Goal: Task Accomplishment & Management: Use online tool/utility

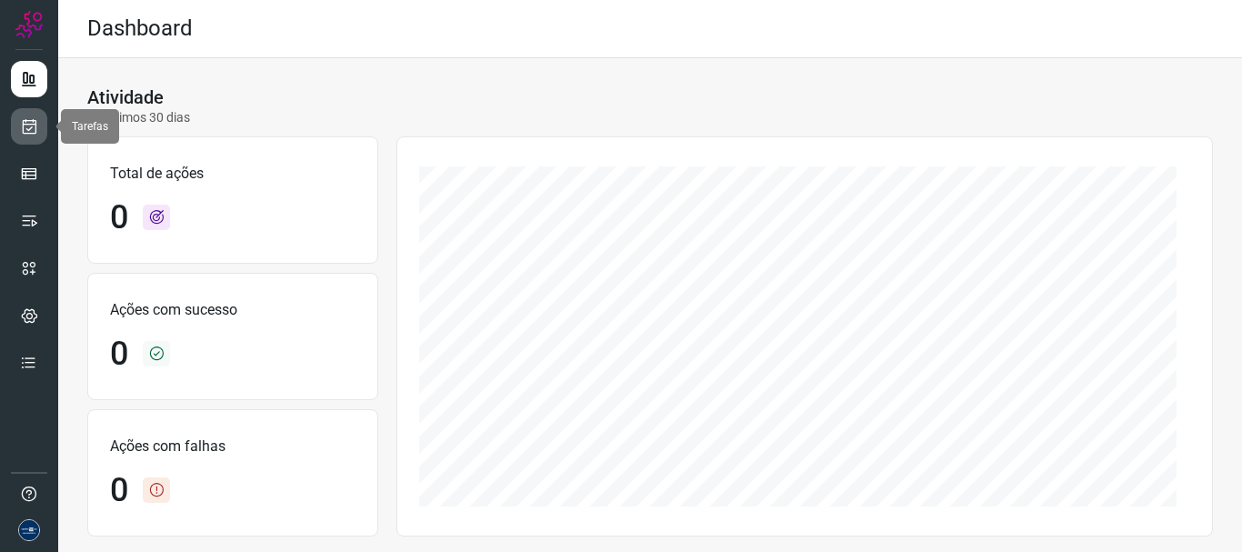
click at [41, 131] on link at bounding box center [29, 126] width 36 height 36
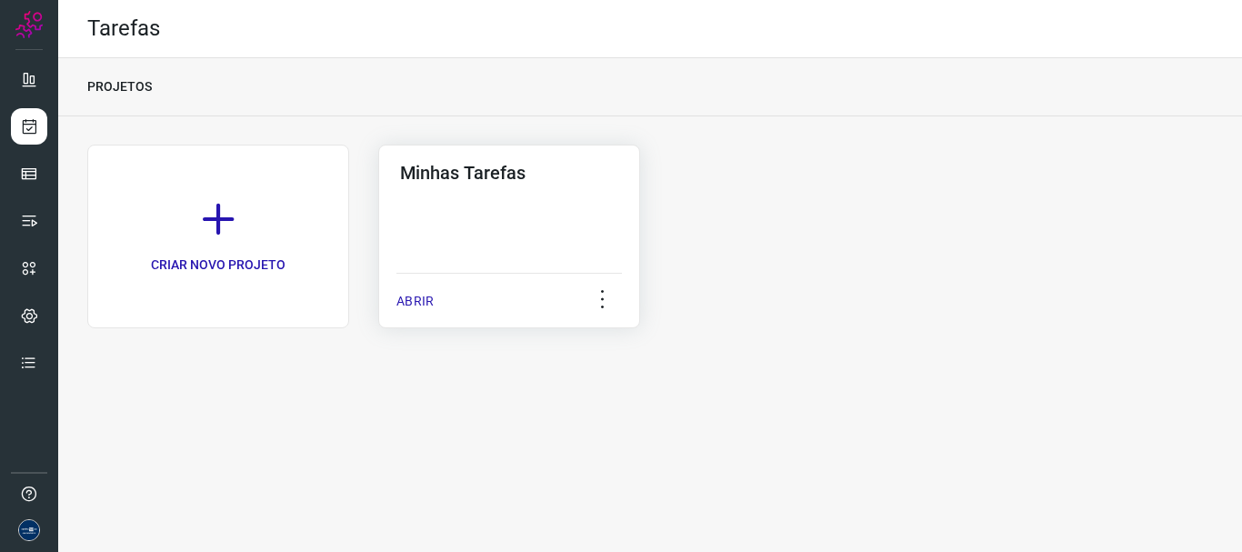
click at [419, 307] on p "ABRIR" at bounding box center [415, 301] width 37 height 19
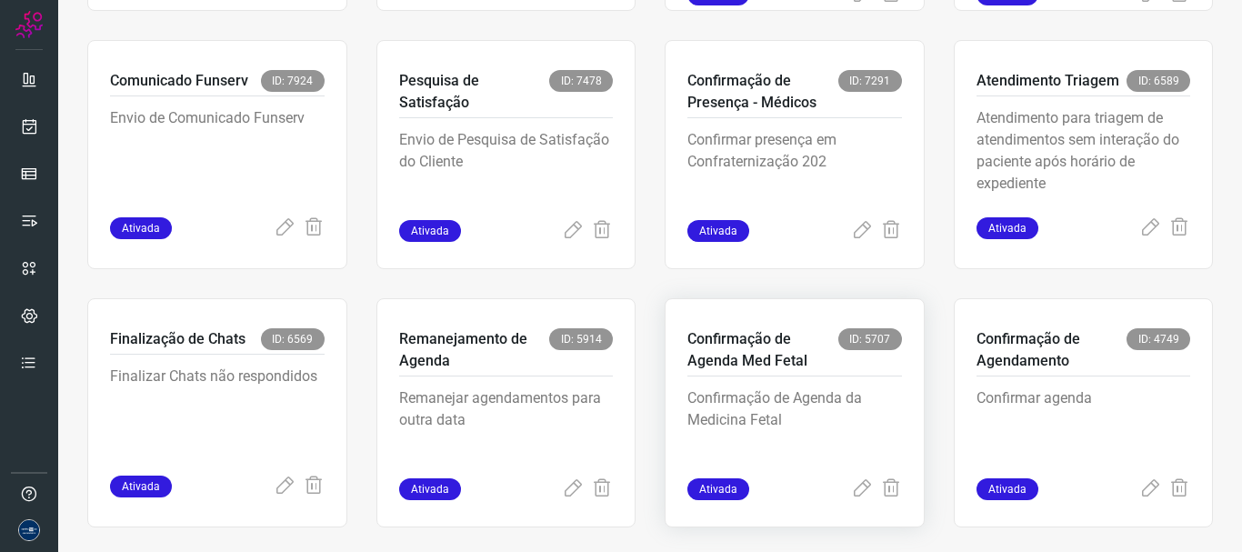
scroll to position [384, 0]
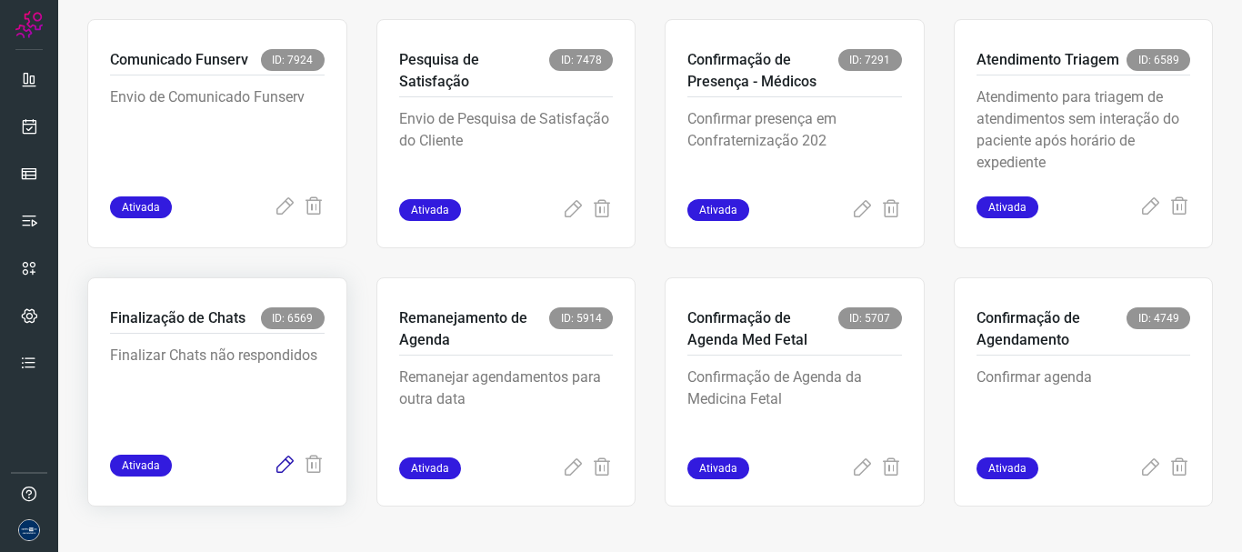
click at [276, 469] on icon at bounding box center [285, 466] width 22 height 22
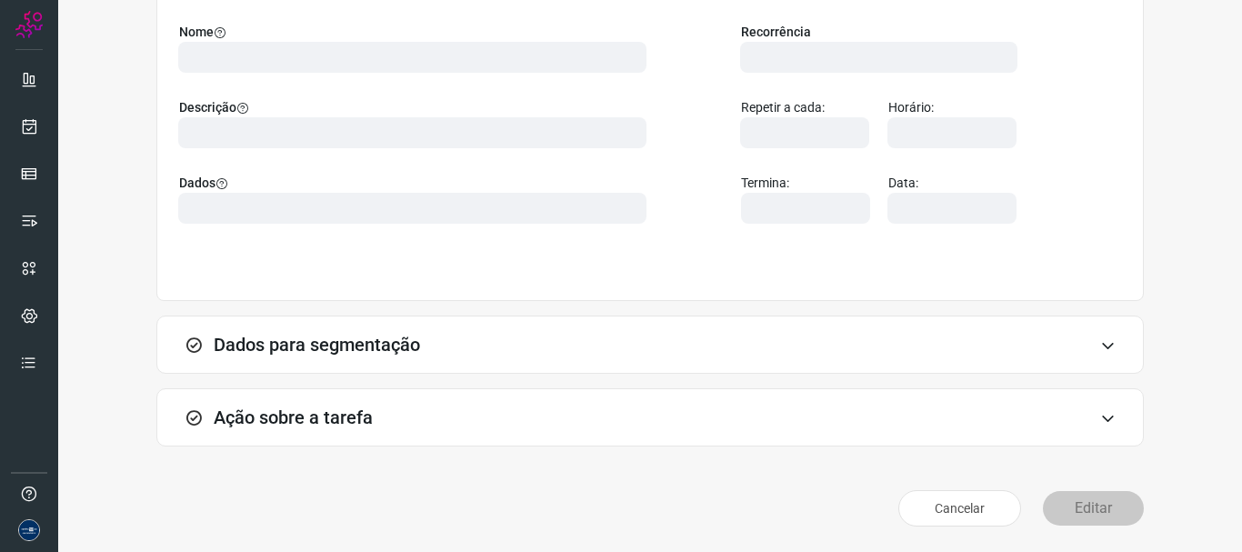
scroll to position [158, 0]
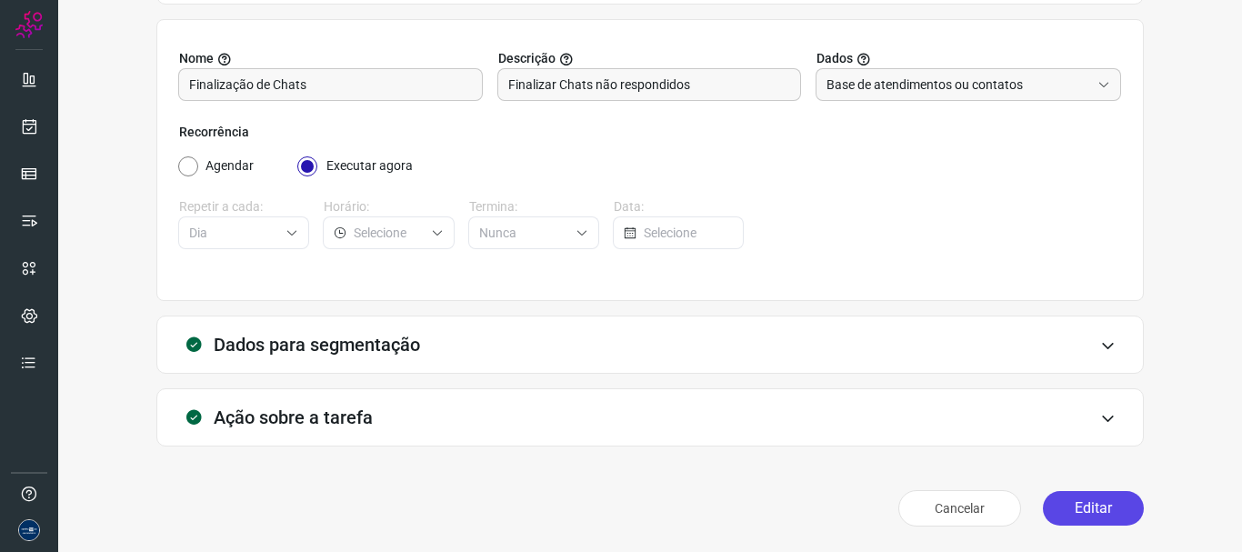
click at [1089, 506] on button "Editar" at bounding box center [1093, 508] width 101 height 35
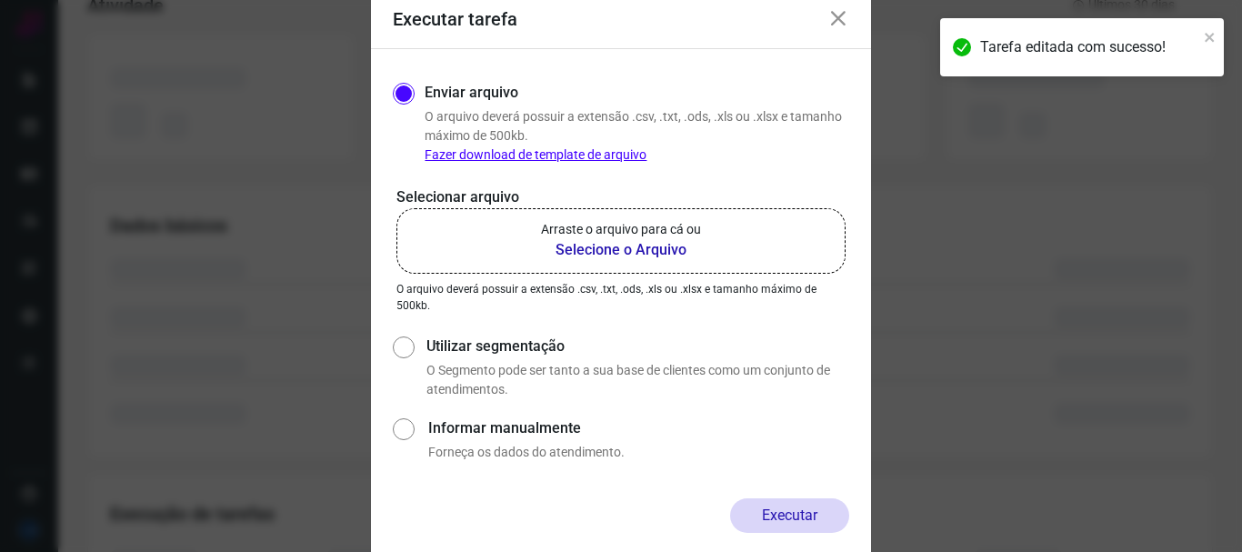
click at [421, 343] on div "Utilizar segmentação O Segmento pode ser tanto a sua base de clientes como um c…" at bounding box center [634, 368] width 430 height 64
click at [403, 351] on input "Utilizar segmentação" at bounding box center [402, 365] width 19 height 67
radio input "true"
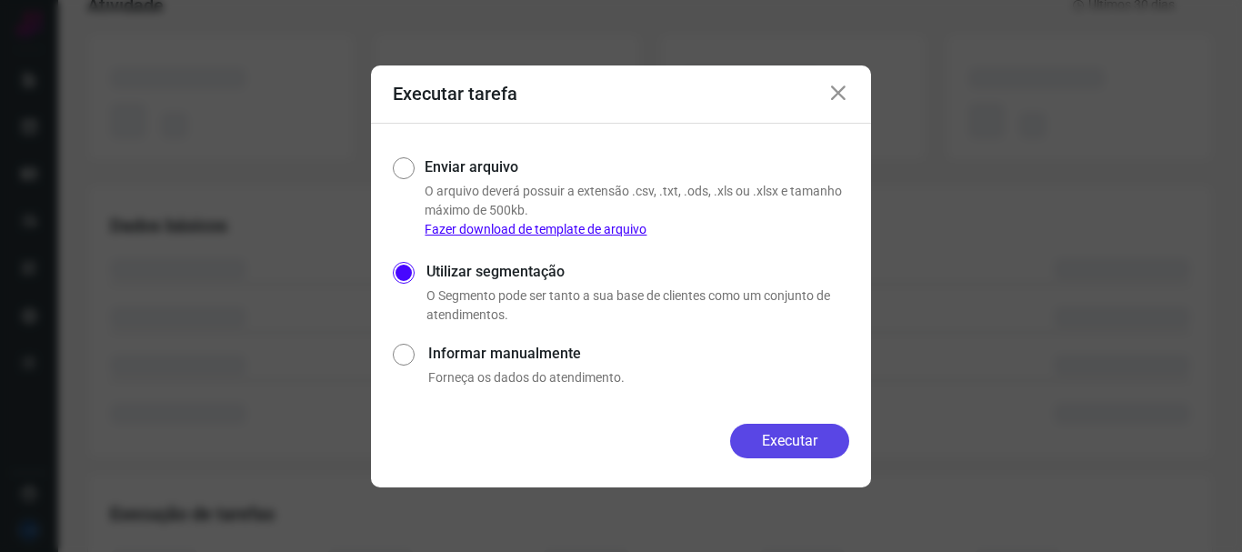
click at [775, 438] on button "Executar" at bounding box center [789, 441] width 119 height 35
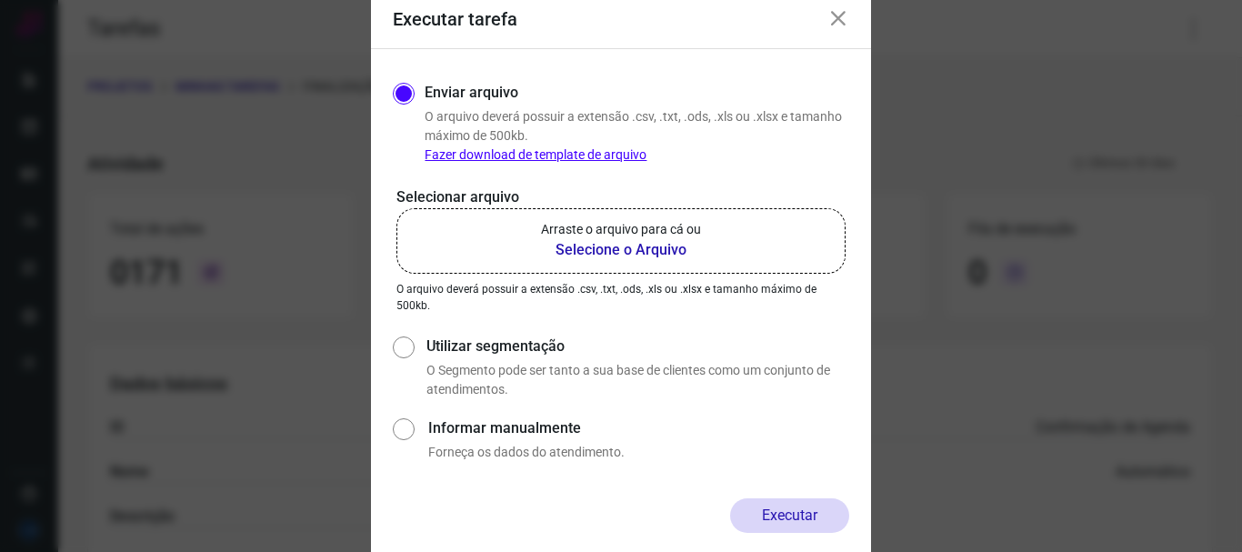
click at [841, 23] on icon at bounding box center [839, 19] width 22 height 22
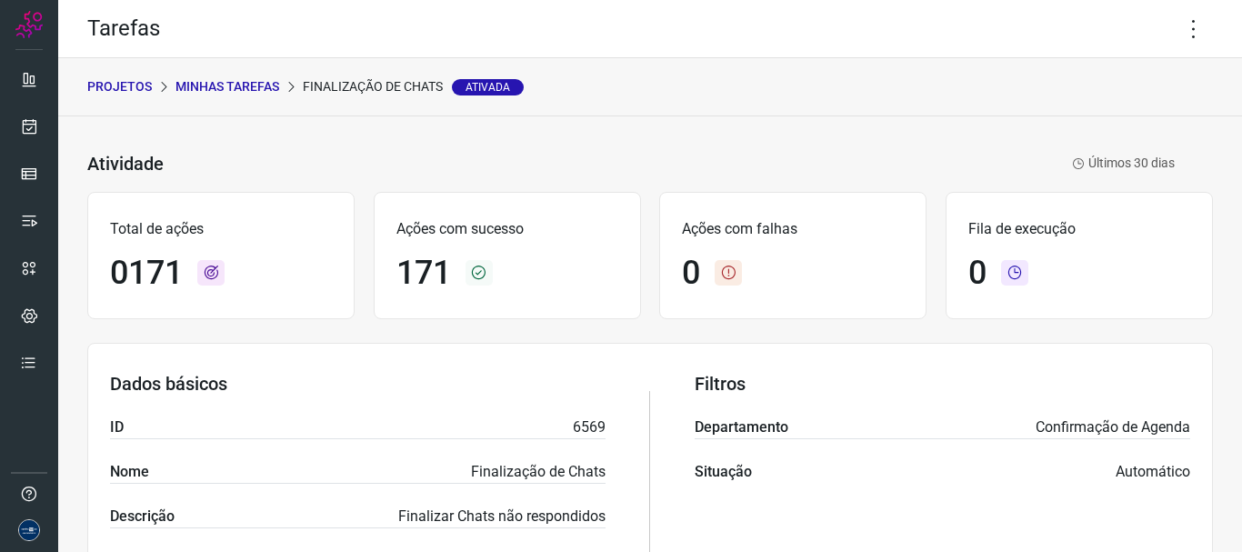
click at [664, 88] on div "PROJETOS Minhas Tarefas Finalização de Chats Ativada" at bounding box center [650, 87] width 1184 height 58
click at [39, 78] on link at bounding box center [29, 79] width 36 height 36
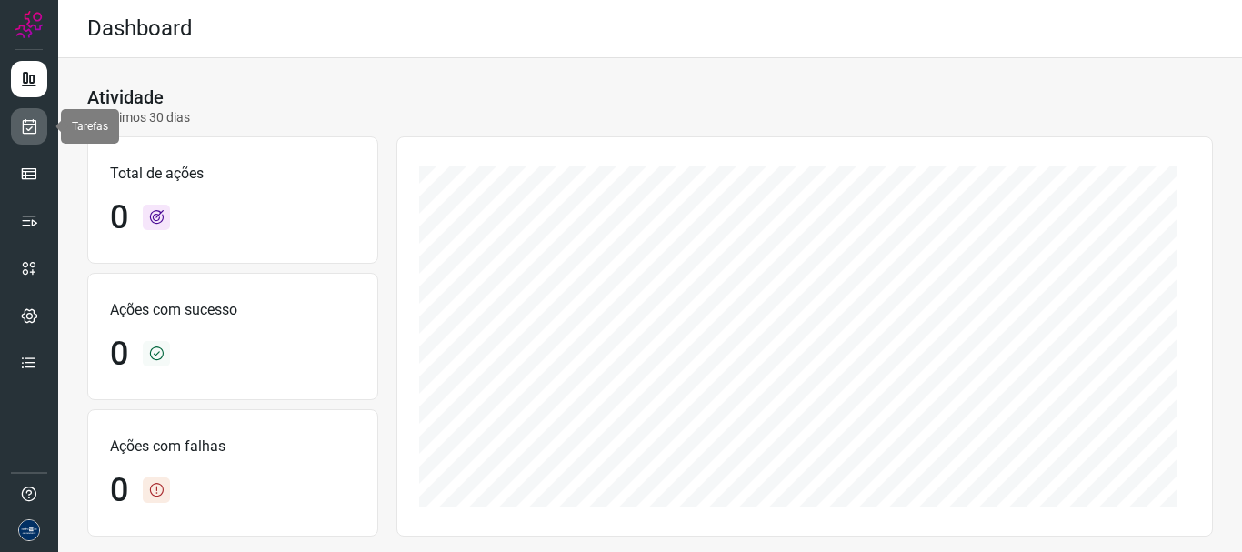
click at [35, 121] on icon at bounding box center [29, 126] width 19 height 18
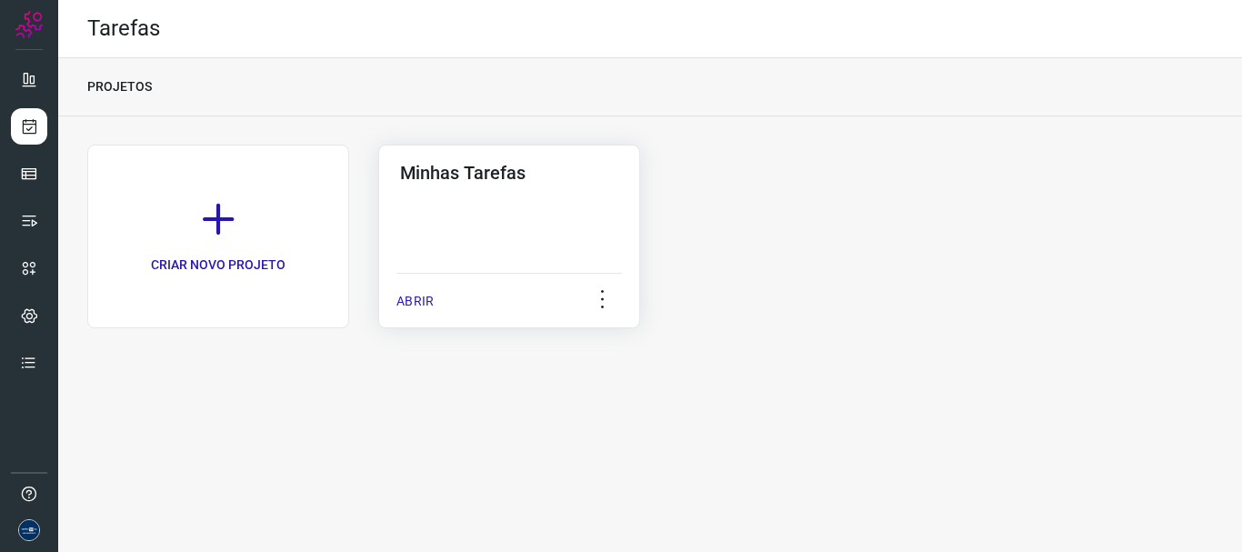
click at [420, 296] on p "ABRIR" at bounding box center [415, 301] width 37 height 19
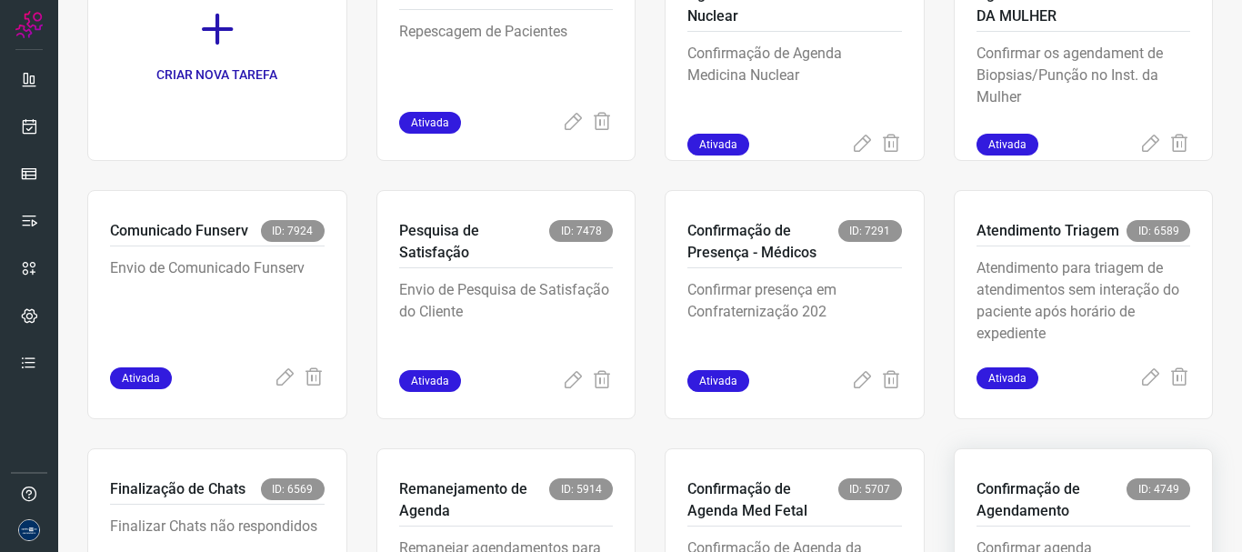
scroll to position [384, 0]
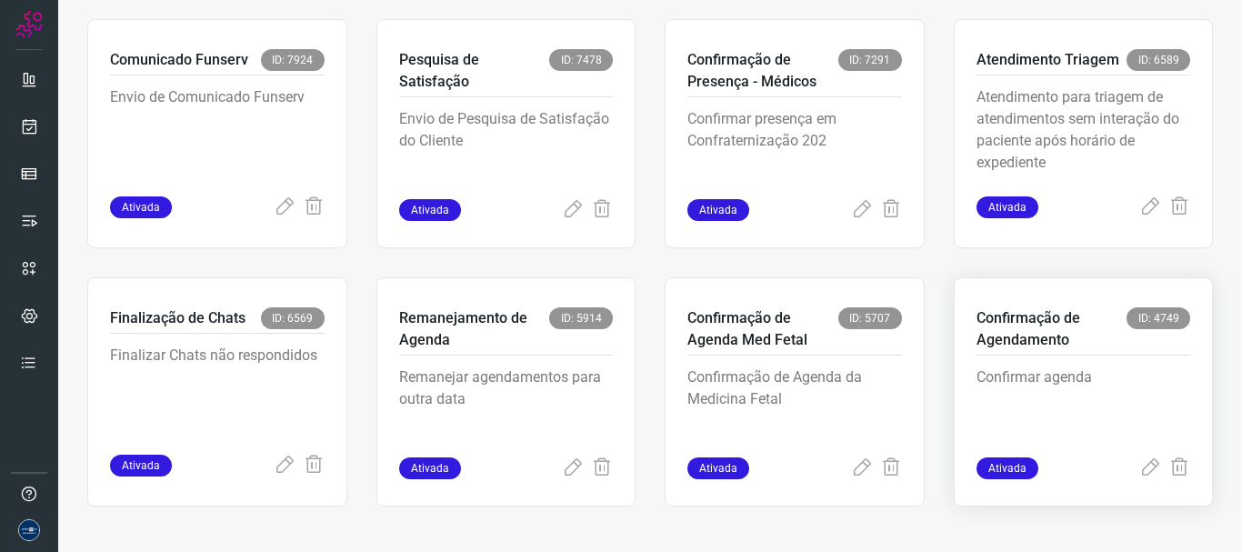
click at [1125, 476] on div "Ativada" at bounding box center [1084, 468] width 215 height 22
click at [1140, 475] on icon at bounding box center [1151, 468] width 22 height 22
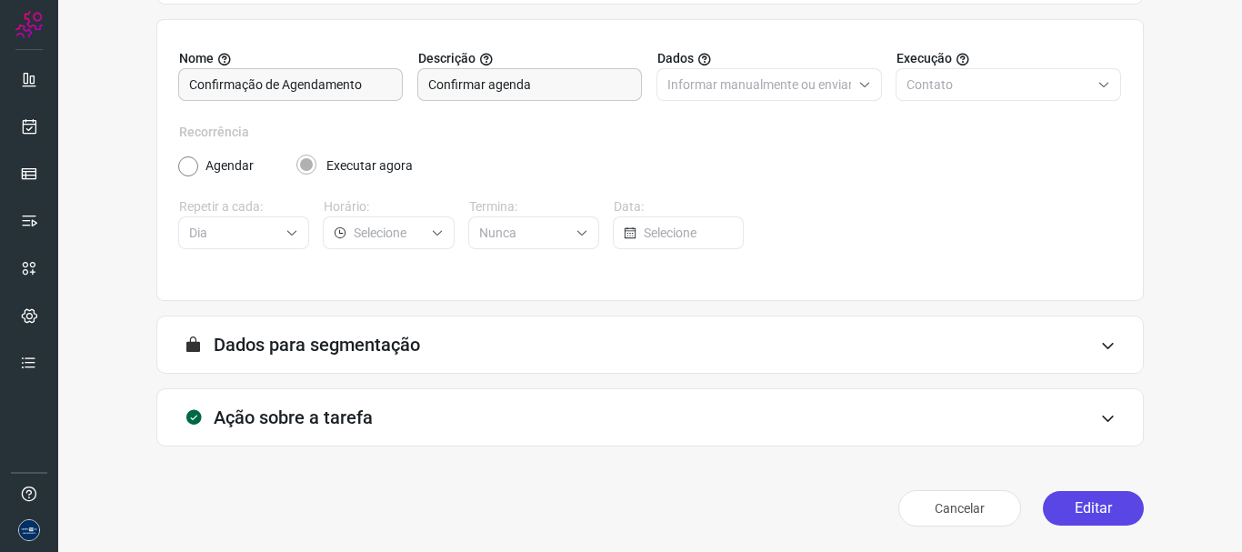
scroll to position [158, 0]
click at [1119, 507] on button "Editar" at bounding box center [1093, 508] width 101 height 35
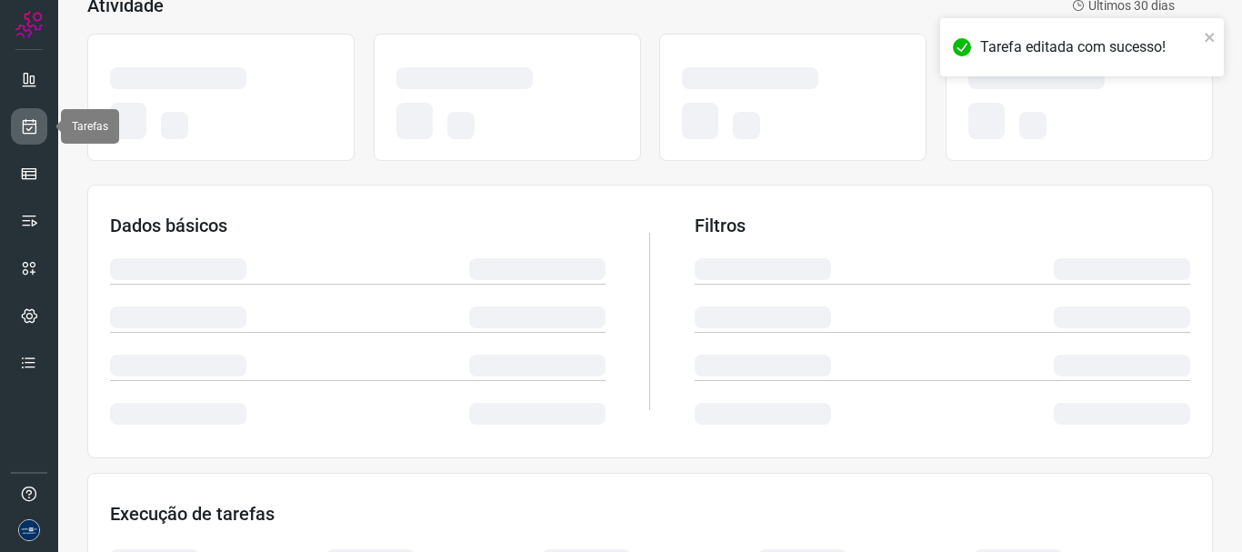
click at [30, 120] on icon at bounding box center [29, 126] width 19 height 18
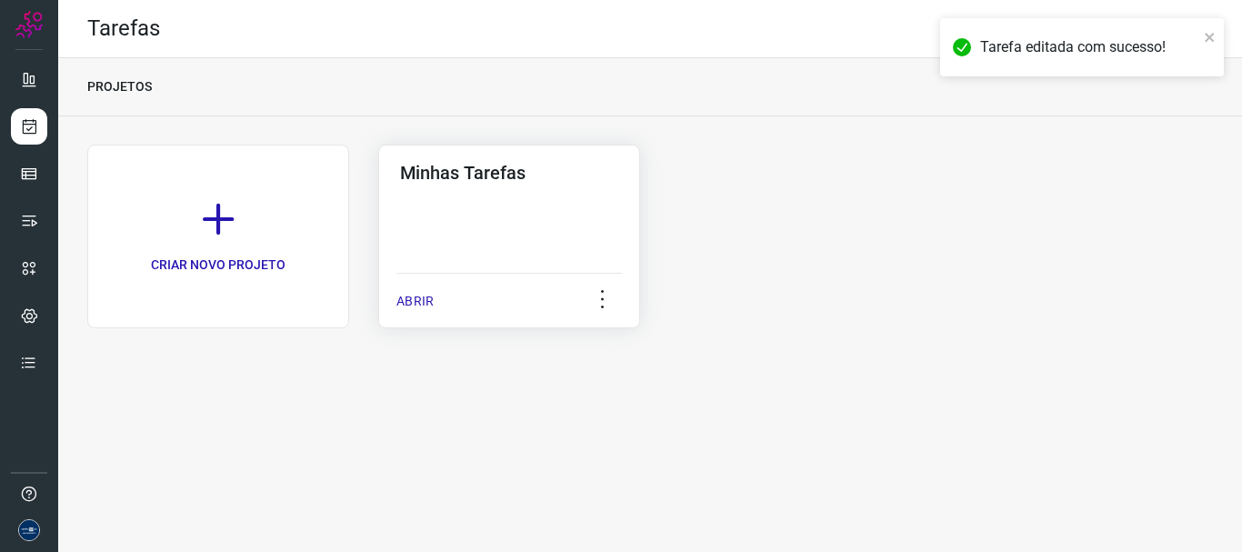
click at [425, 304] on p "ABRIR" at bounding box center [415, 301] width 37 height 19
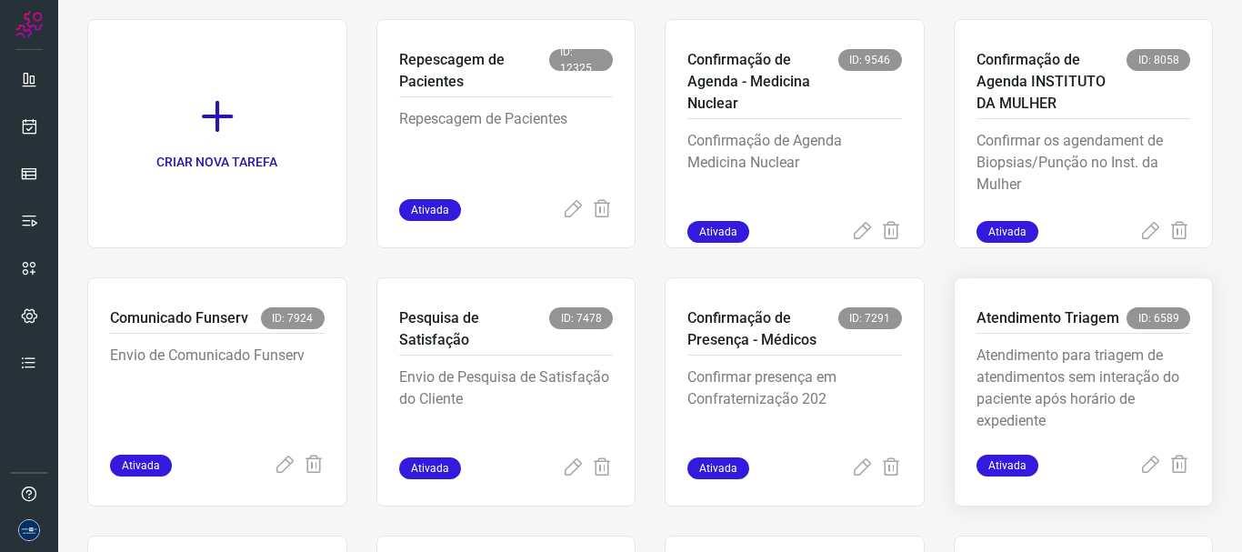
scroll to position [384, 0]
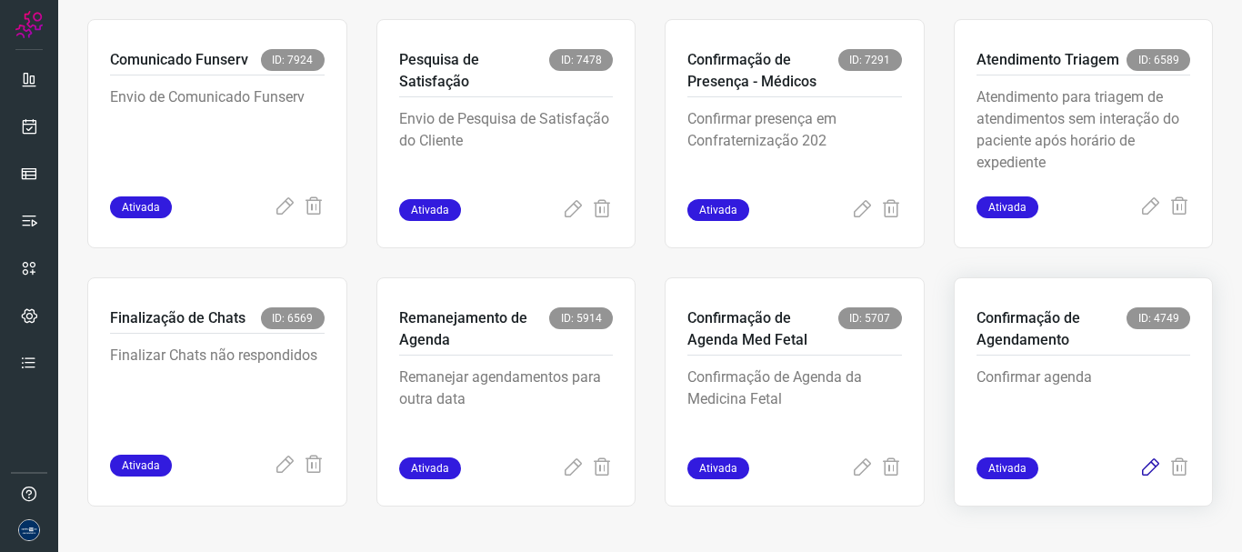
click at [1140, 466] on icon at bounding box center [1151, 468] width 22 height 22
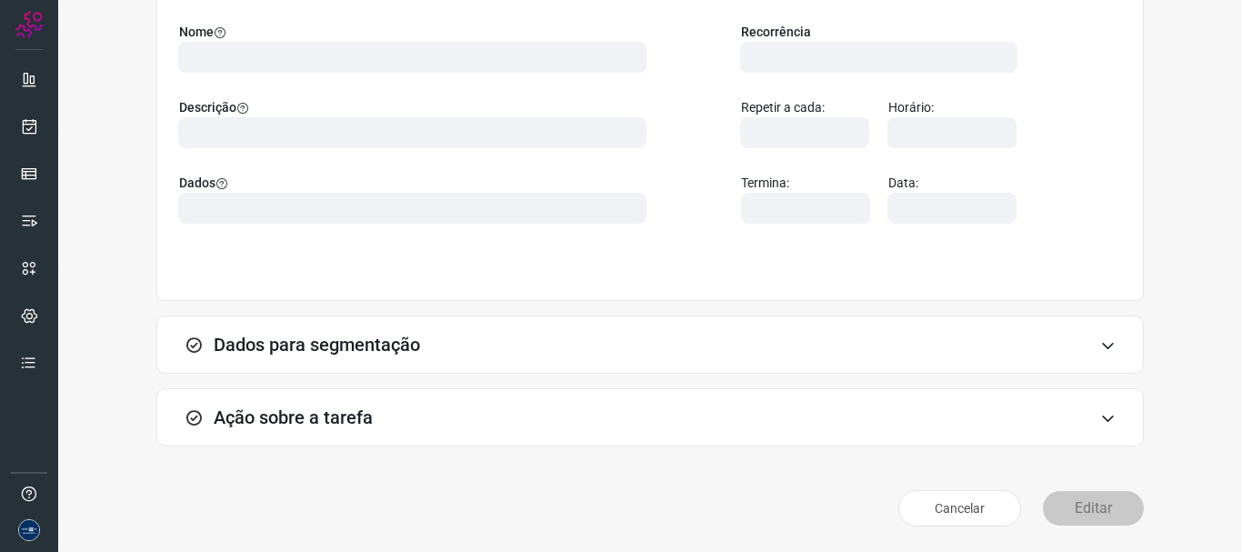
scroll to position [158, 0]
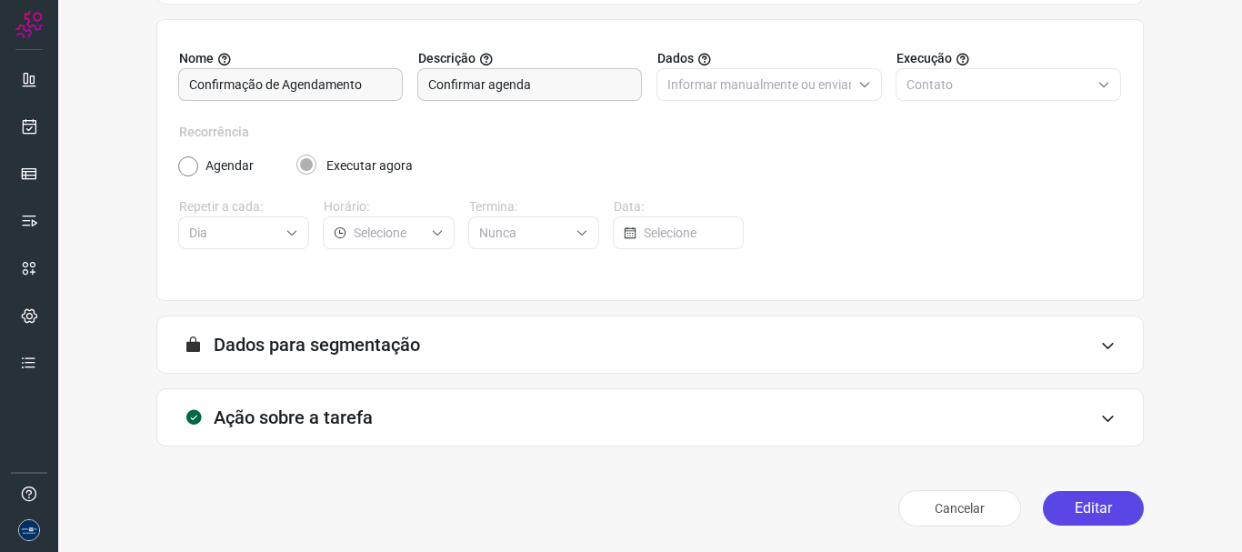
click at [1111, 512] on button "Editar" at bounding box center [1093, 508] width 101 height 35
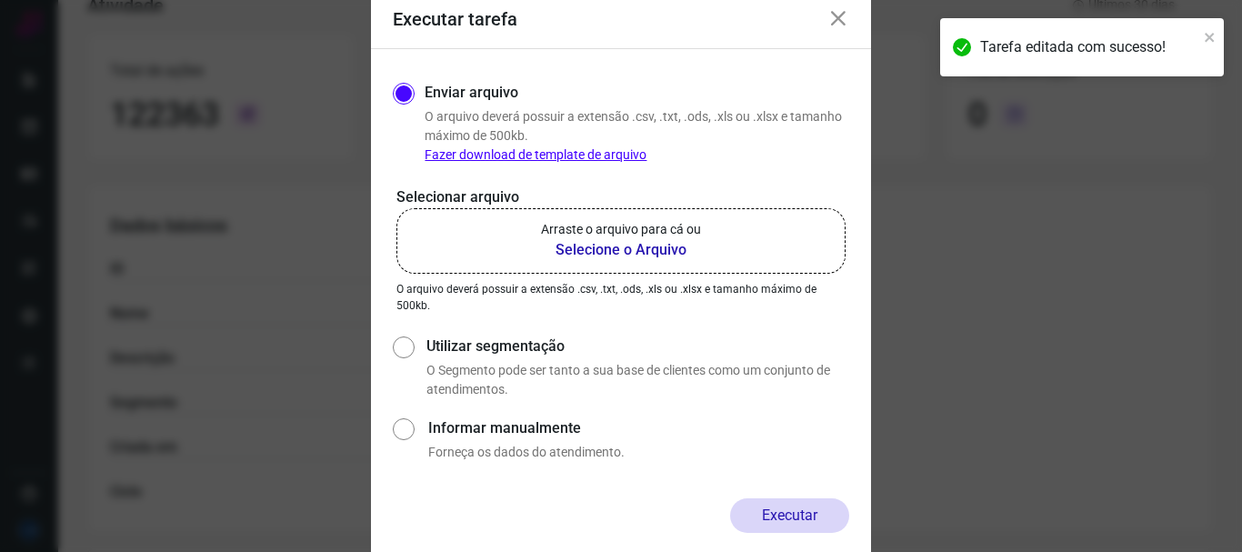
click at [638, 251] on b "Selecione o Arquivo" at bounding box center [621, 250] width 160 height 22
click at [0, 0] on input "Arraste o arquivo para cá ou Selecione o Arquivo" at bounding box center [0, 0] width 0 height 0
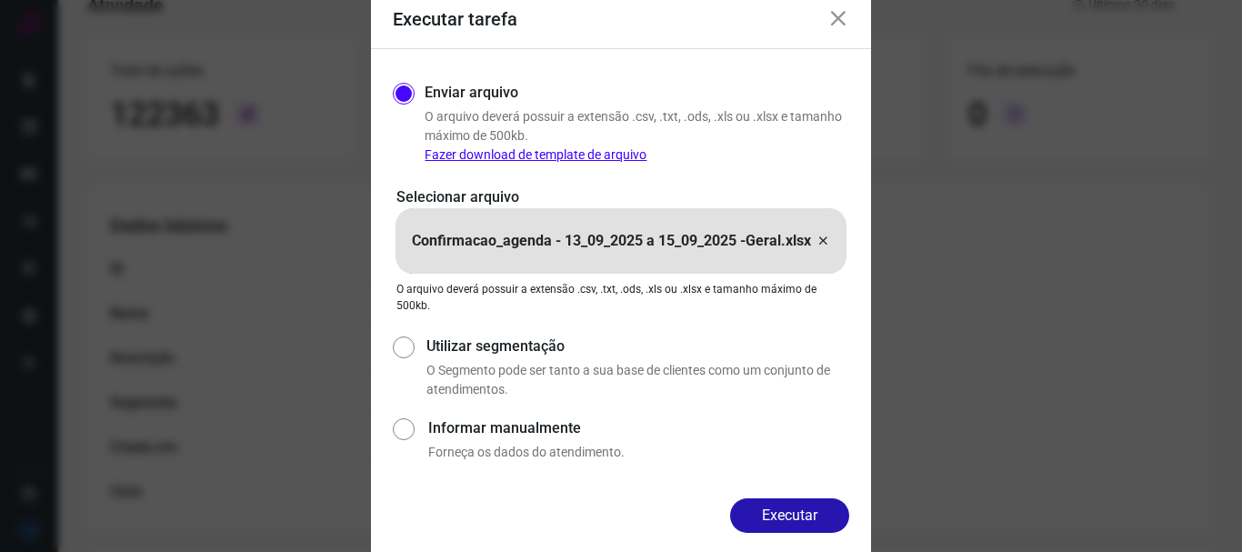
click at [786, 511] on button "Executar" at bounding box center [789, 515] width 119 height 35
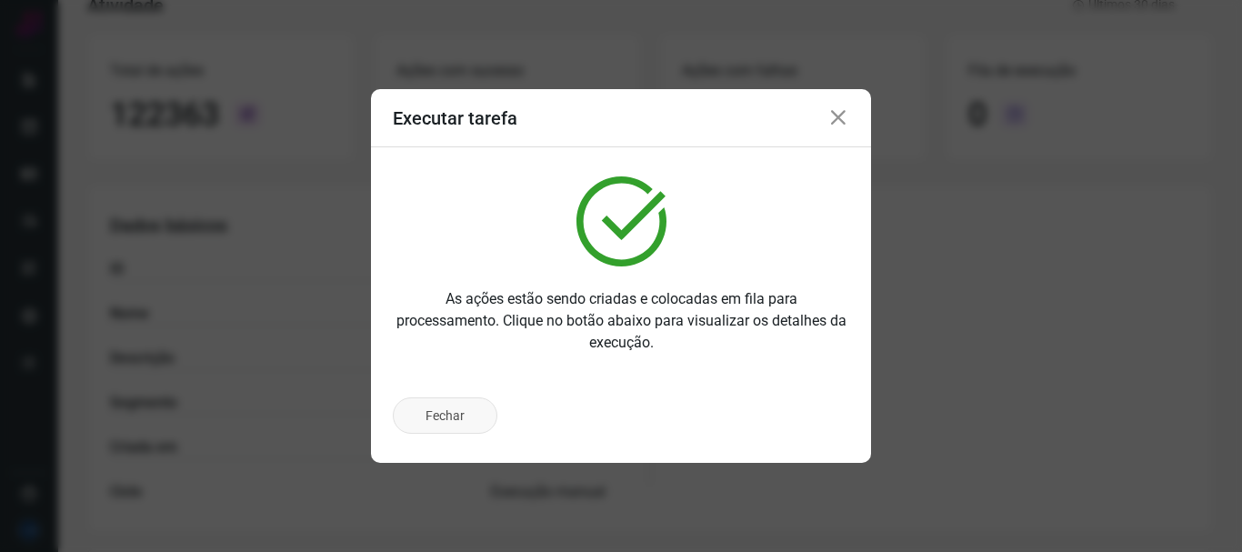
click at [457, 418] on button "Fechar" at bounding box center [445, 415] width 105 height 36
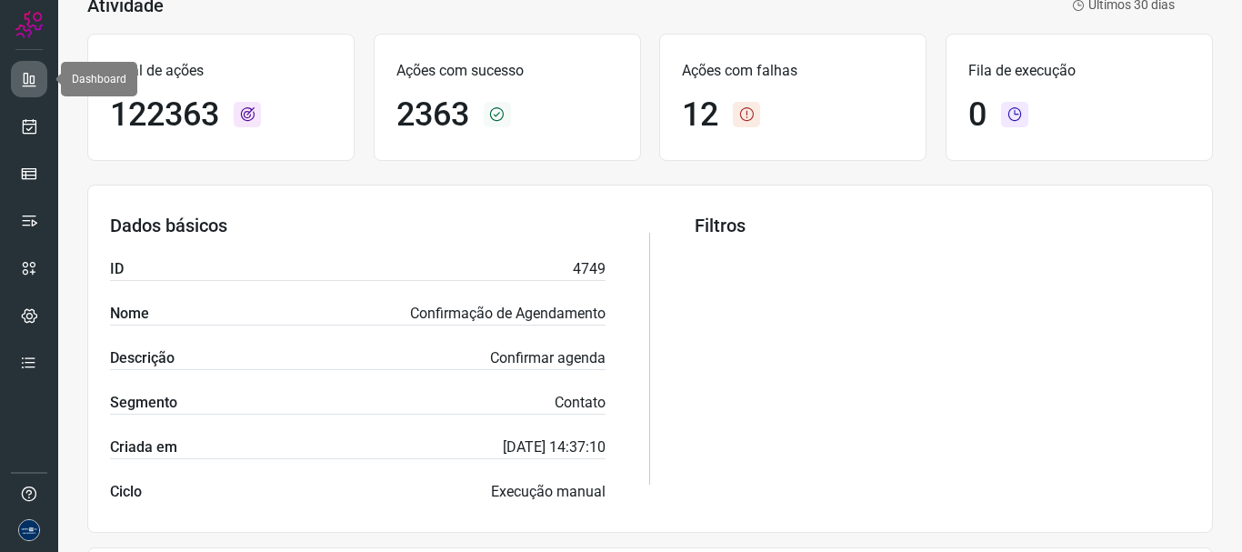
click at [31, 72] on icon at bounding box center [29, 79] width 18 height 18
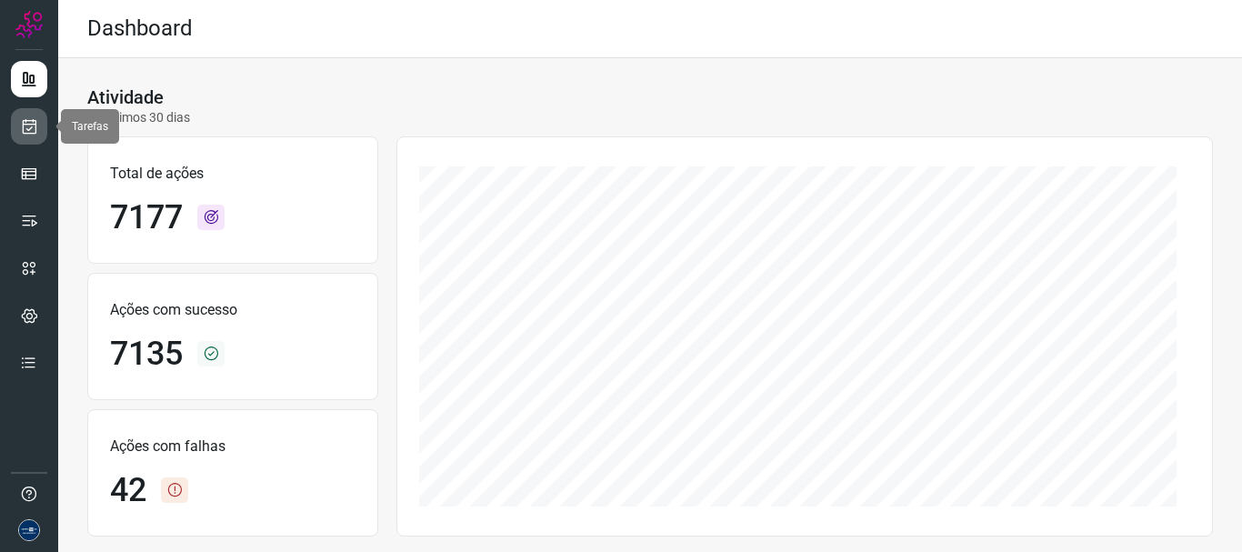
click at [25, 126] on icon at bounding box center [29, 126] width 19 height 18
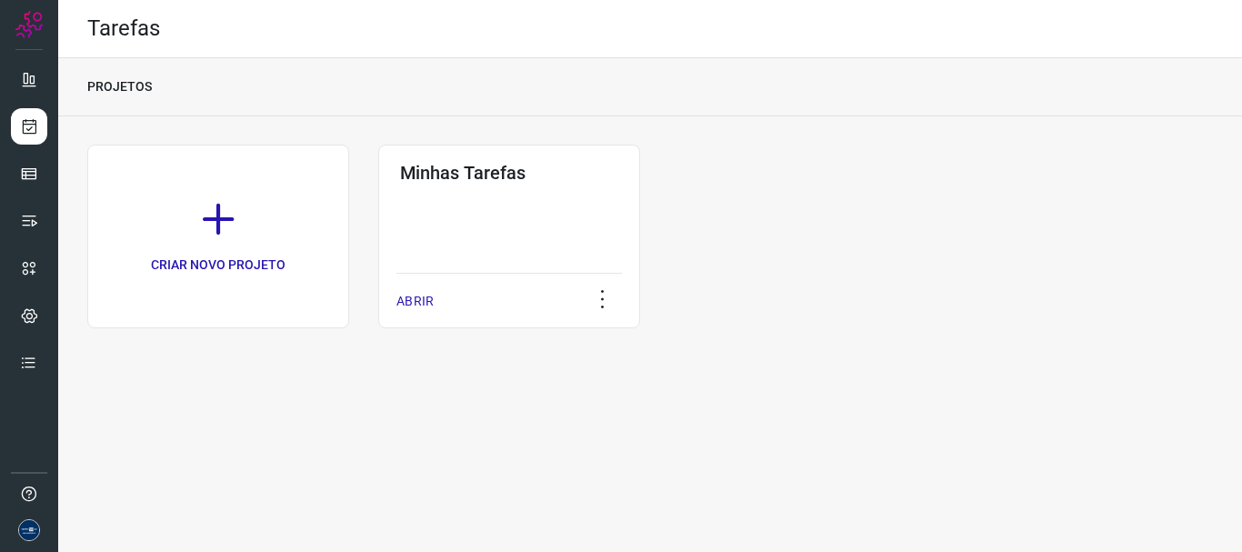
drag, startPoint x: 461, startPoint y: 469, endPoint x: 487, endPoint y: 482, distance: 28.5
click at [461, 469] on div "Tarefas PROJETOS CRIAR NOVO PROJETO Minhas Tarefas ABRIR" at bounding box center [650, 276] width 1184 height 552
